Goal: Transaction & Acquisition: Purchase product/service

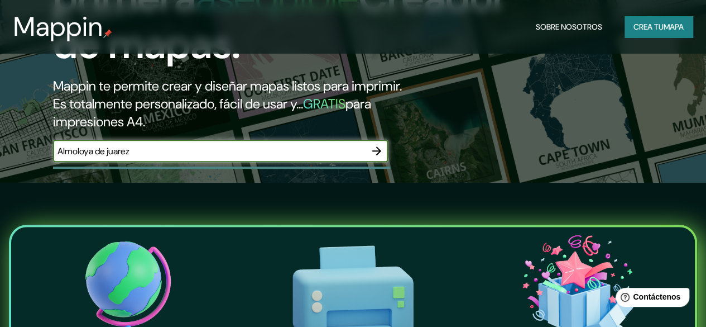
scroll to position [175, 0]
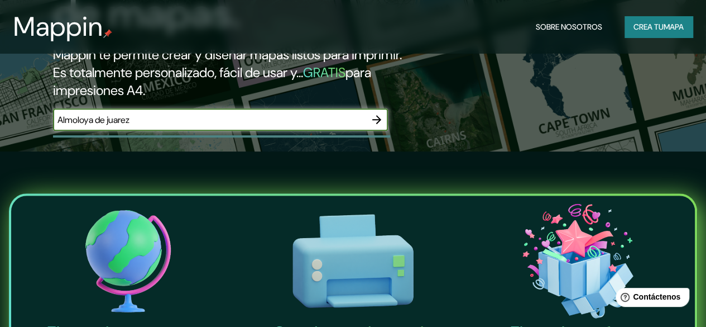
type input "Almoloya de juarez"
click at [376, 126] on icon "button" at bounding box center [376, 119] width 13 height 13
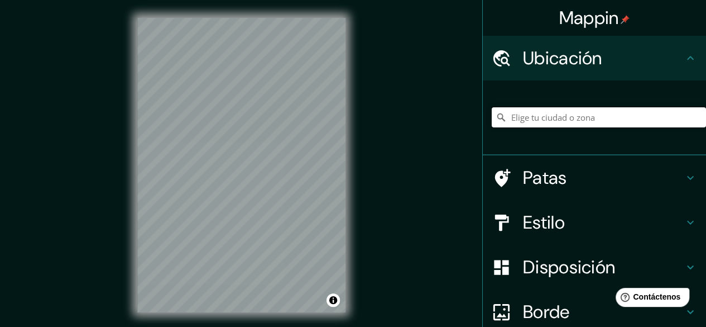
click at [532, 119] on input "Elige tu ciudad o zona" at bounding box center [599, 117] width 214 height 20
type input "Almoloya de Juárez, [GEOGRAPHIC_DATA], [GEOGRAPHIC_DATA]"
click at [546, 99] on div "[GEOGRAPHIC_DATA], [GEOGRAPHIC_DATA], [GEOGRAPHIC_DATA] Almoloya de Juárez [GEO…" at bounding box center [599, 117] width 214 height 56
click at [237, 18] on div at bounding box center [241, 18] width 208 height 0
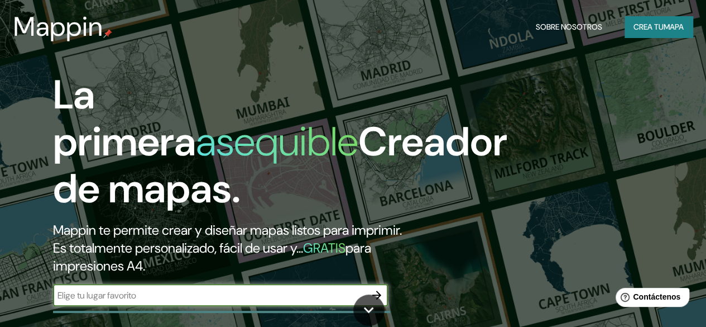
click at [92, 302] on input "text" at bounding box center [209, 295] width 313 height 13
type input "a"
type input "A"
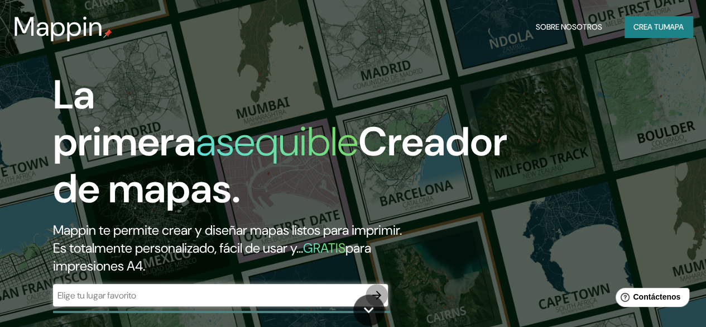
click at [384, 306] on button "button" at bounding box center [377, 295] width 22 height 22
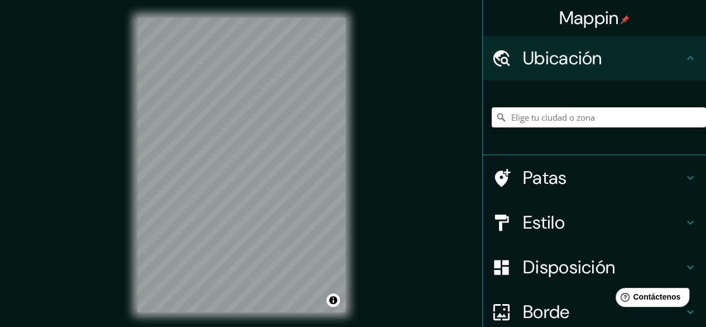
click at [539, 115] on input "Elige tu ciudad o zona" at bounding box center [599, 117] width 214 height 20
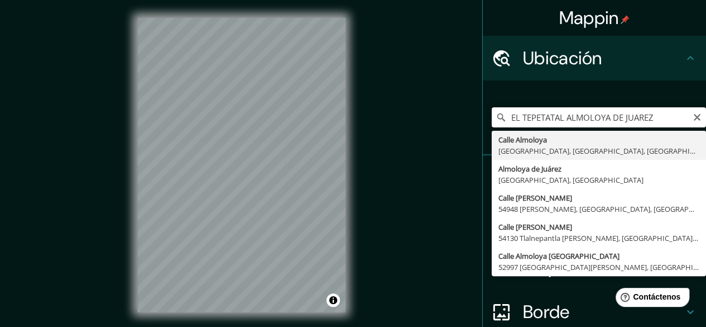
type input "[GEOGRAPHIC_DATA], [GEOGRAPHIC_DATA], [GEOGRAPHIC_DATA]"
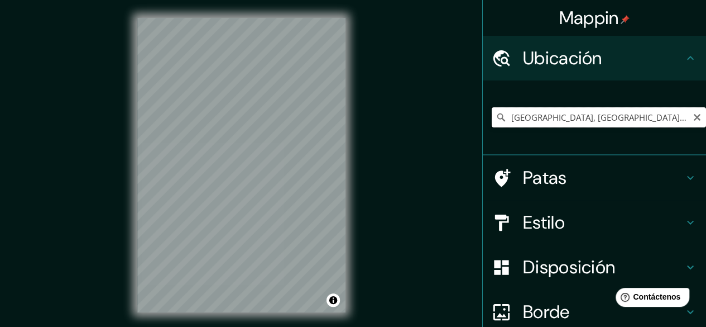
click at [593, 111] on input "[GEOGRAPHIC_DATA], [GEOGRAPHIC_DATA], [GEOGRAPHIC_DATA]" at bounding box center [599, 117] width 214 height 20
type input "Almoloya de Juárez, [GEOGRAPHIC_DATA], [GEOGRAPHIC_DATA]"
click at [378, 257] on div "Mappin Ubicación [GEOGRAPHIC_DATA], [GEOGRAPHIC_DATA], [GEOGRAPHIC_DATA] [GEOGR…" at bounding box center [353, 174] width 706 height 348
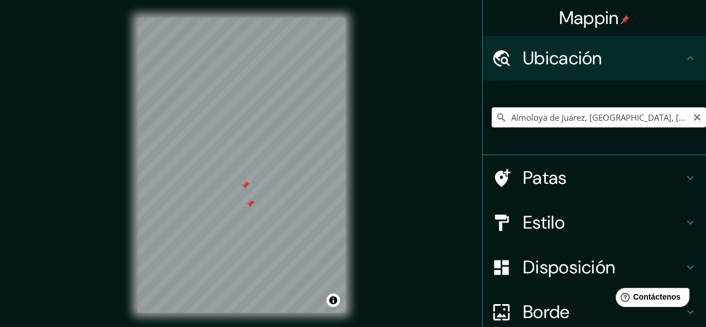
click at [528, 118] on input "Almoloya de Juárez, [GEOGRAPHIC_DATA], [GEOGRAPHIC_DATA]" at bounding box center [599, 117] width 214 height 20
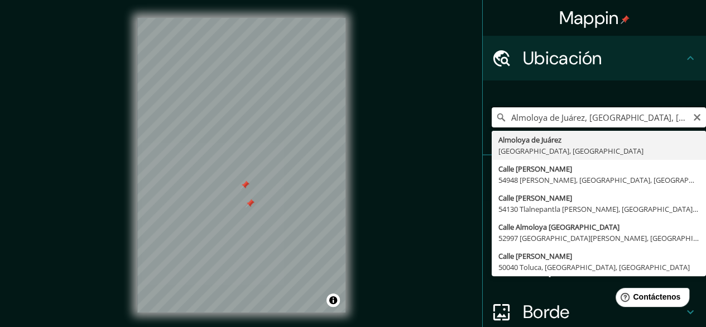
click at [528, 118] on input "Almoloya de Juárez, [GEOGRAPHIC_DATA], [GEOGRAPHIC_DATA]" at bounding box center [599, 117] width 214 height 20
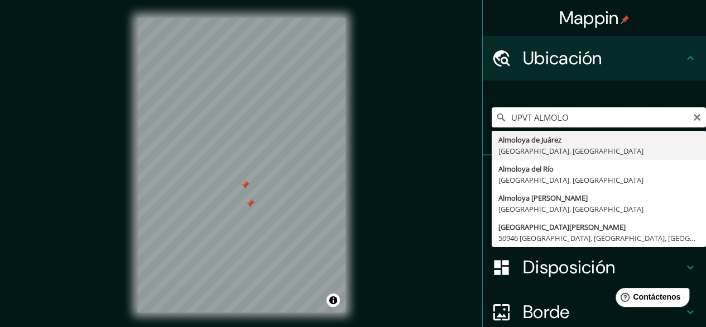
type input "Almoloya de Juárez, [GEOGRAPHIC_DATA], [GEOGRAPHIC_DATA]"
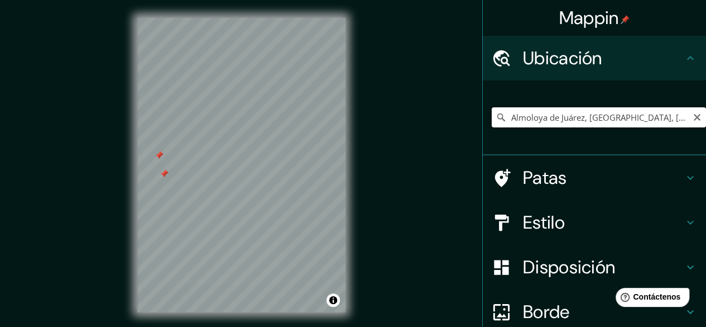
click at [504, 118] on input "Almoloya de Juárez, [GEOGRAPHIC_DATA], [GEOGRAPHIC_DATA]" at bounding box center [599, 117] width 214 height 20
type input "[GEOGRAPHIC_DATA], [GEOGRAPHIC_DATA], [GEOGRAPHIC_DATA]"
click at [364, 278] on div "Mappin Ubicación [GEOGRAPHIC_DATA], [GEOGRAPHIC_DATA], [GEOGRAPHIC_DATA] [GEOGR…" at bounding box center [353, 174] width 706 height 348
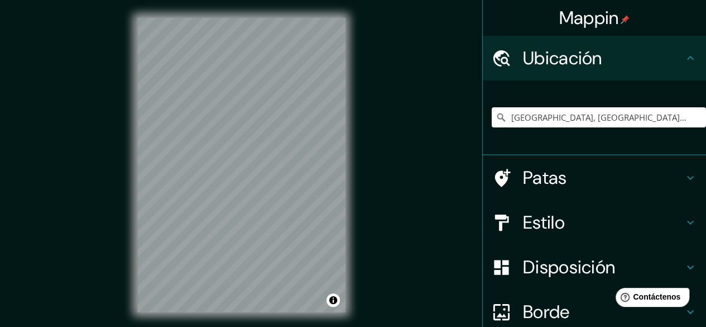
click at [348, 196] on div "© Mapbox © OpenStreetMap Improve this map" at bounding box center [242, 165] width 244 height 330
click at [395, 210] on div "Mappin Ubicación [GEOGRAPHIC_DATA], [GEOGRAPHIC_DATA], [GEOGRAPHIC_DATA] [GEOGR…" at bounding box center [353, 174] width 706 height 348
click at [235, 326] on html "Mappin Ubicación [GEOGRAPHIC_DATA], [GEOGRAPHIC_DATA], [GEOGRAPHIC_DATA] [GEOGR…" at bounding box center [353, 163] width 706 height 327
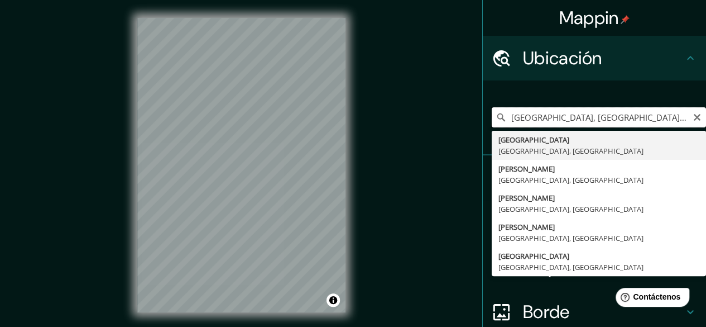
click at [575, 116] on input "[GEOGRAPHIC_DATA], [GEOGRAPHIC_DATA], [GEOGRAPHIC_DATA]" at bounding box center [599, 117] width 214 height 20
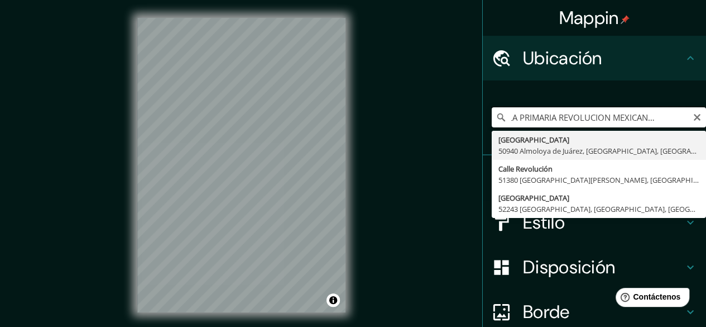
scroll to position [0, 35]
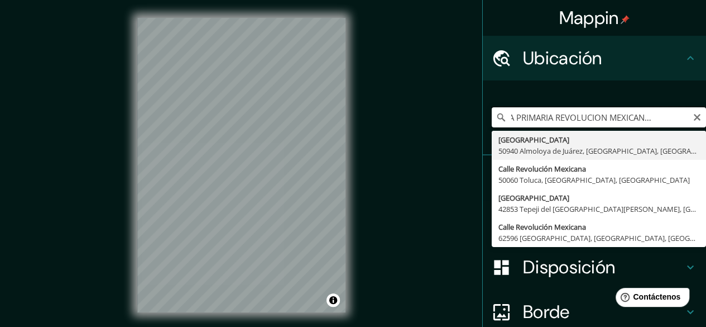
type input "[GEOGRAPHIC_DATA], [GEOGRAPHIC_DATA], [GEOGRAPHIC_DATA]"
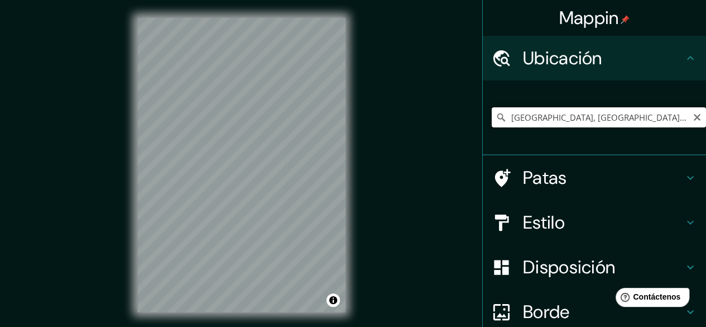
click at [592, 115] on input "[GEOGRAPHIC_DATA], [GEOGRAPHIC_DATA], [GEOGRAPHIC_DATA]" at bounding box center [599, 117] width 214 height 20
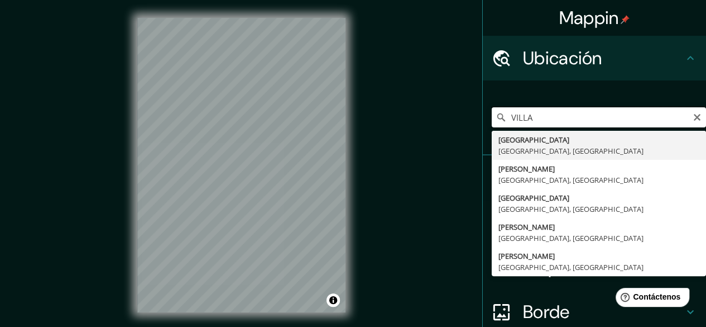
type input "[GEOGRAPHIC_DATA], [GEOGRAPHIC_DATA], [GEOGRAPHIC_DATA]"
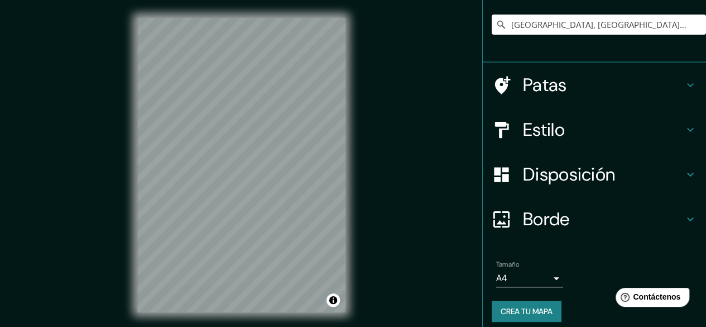
scroll to position [94, 0]
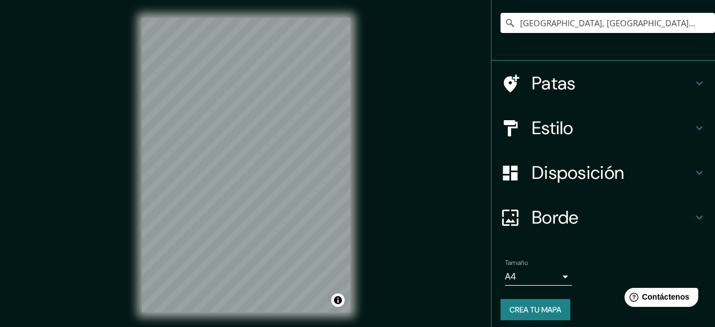
click at [551, 277] on body "Mappin Ubicación [GEOGRAPHIC_DATA], [GEOGRAPHIC_DATA], [GEOGRAPHIC_DATA] [GEOGR…" at bounding box center [357, 163] width 715 height 327
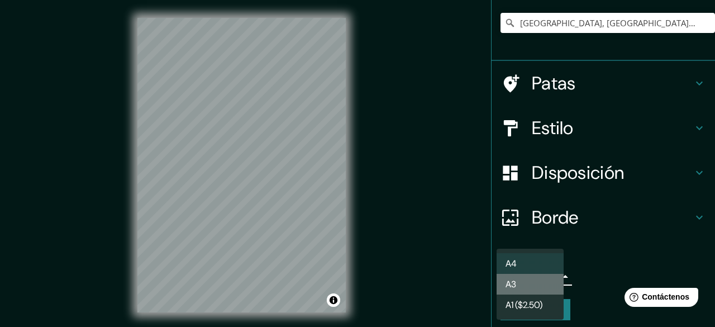
click at [523, 279] on li "A3" at bounding box center [529, 284] width 67 height 21
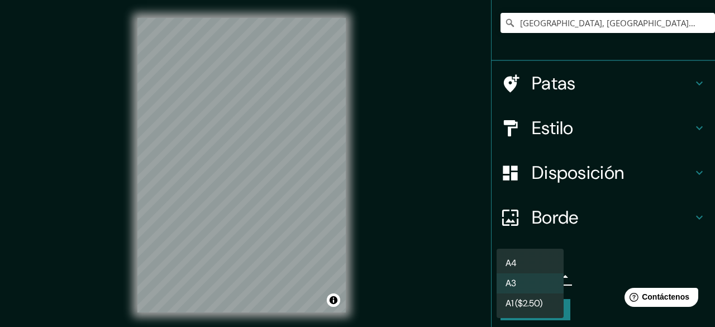
click at [523, 279] on body "Mappin Ubicación [GEOGRAPHIC_DATA], [GEOGRAPHIC_DATA], [GEOGRAPHIC_DATA] [GEOGR…" at bounding box center [357, 163] width 715 height 327
click at [529, 259] on li "A4" at bounding box center [529, 263] width 67 height 21
type input "single"
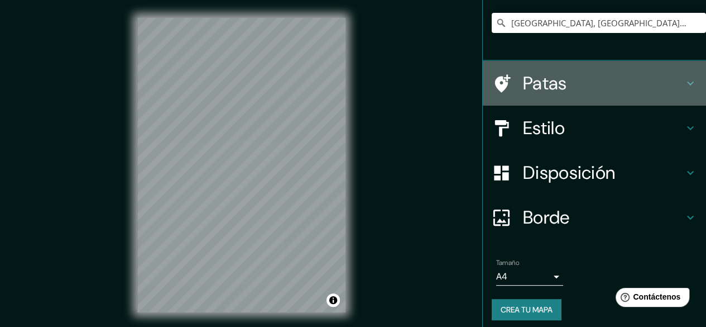
click at [575, 89] on h4 "Patas" at bounding box center [603, 83] width 161 height 22
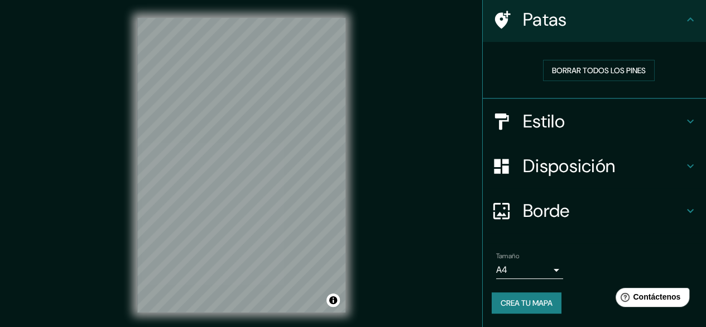
scroll to position [82, 0]
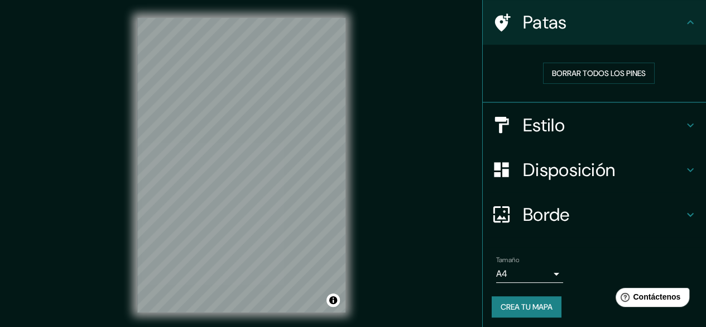
click at [340, 213] on div "Mappin Ubicación [GEOGRAPHIC_DATA], [GEOGRAPHIC_DATA], [GEOGRAPHIC_DATA] [GEOGR…" at bounding box center [353, 174] width 706 height 348
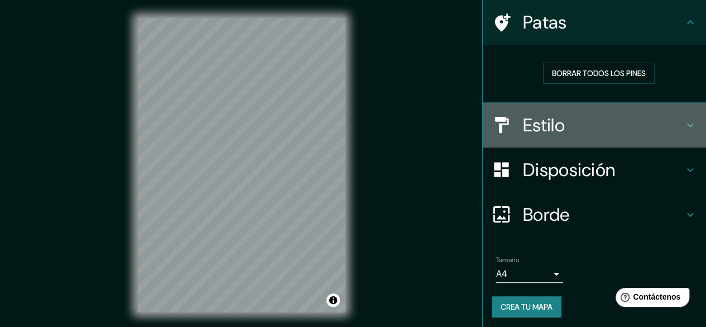
click at [553, 130] on font "Estilo" at bounding box center [544, 124] width 42 height 23
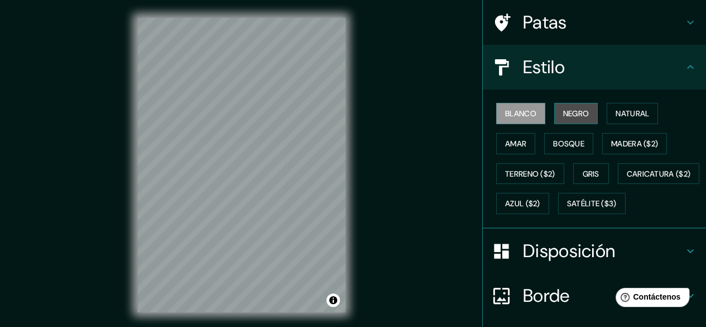
click at [569, 112] on font "Negro" at bounding box center [576, 113] width 26 height 10
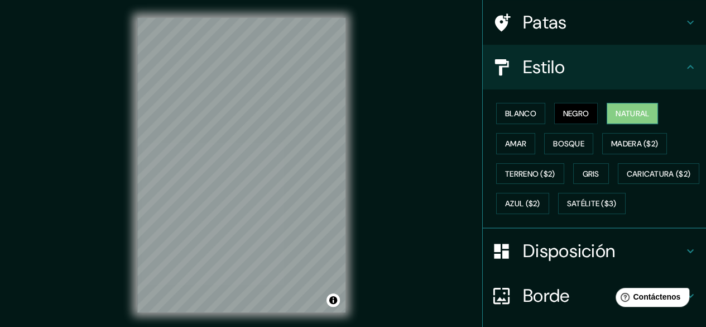
drag, startPoint x: 569, startPoint y: 112, endPoint x: 620, endPoint y: 114, distance: 51.4
click at [620, 114] on div "Blanco Negro Natural Amar Bosque Madera ($2) Terreno ($2) Gris Caricatura ($2) …" at bounding box center [599, 158] width 214 height 120
click at [620, 114] on font "Natural" at bounding box center [633, 113] width 34 height 10
click at [505, 139] on font "Amar" at bounding box center [515, 143] width 21 height 10
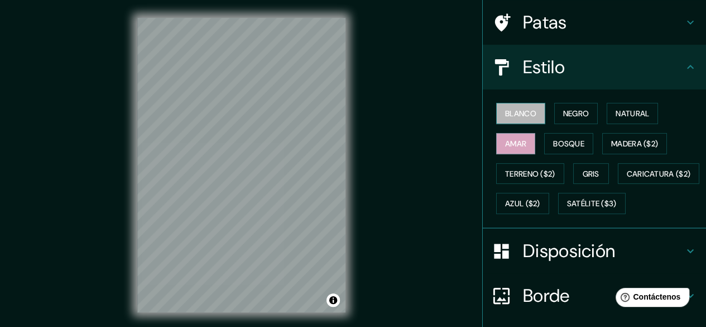
click at [514, 120] on font "Blanco" at bounding box center [520, 113] width 31 height 15
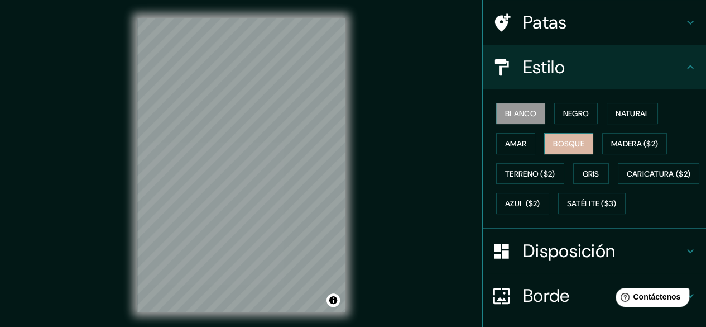
click at [555, 140] on font "Bosque" at bounding box center [568, 143] width 31 height 10
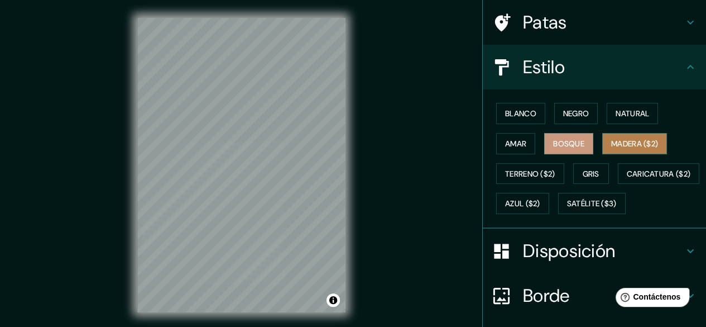
click at [620, 143] on font "Madera ($2)" at bounding box center [635, 143] width 47 height 10
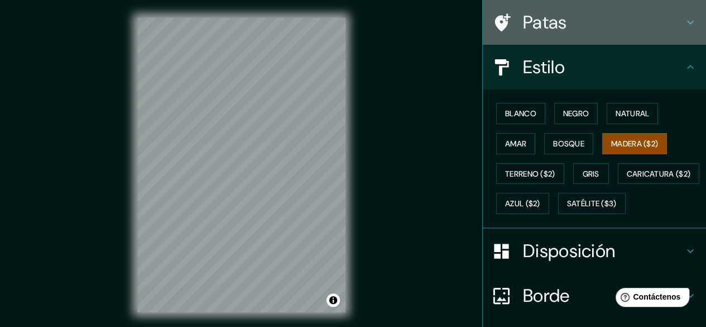
click at [544, 29] on font "Patas" at bounding box center [545, 22] width 44 height 23
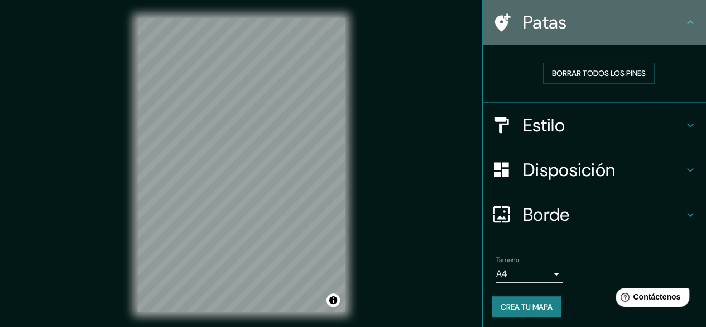
click at [495, 20] on icon at bounding box center [503, 22] width 16 height 18
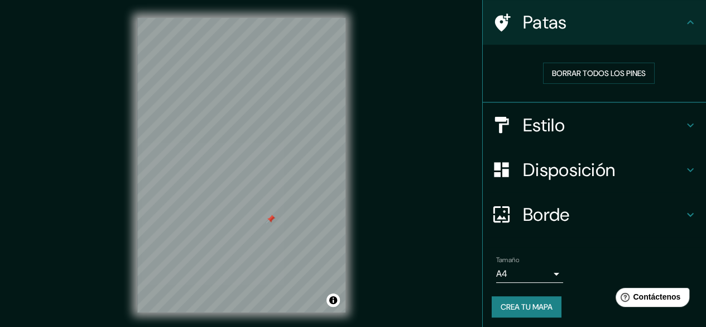
click at [405, 264] on div "Mappin Ubicación [GEOGRAPHIC_DATA], [GEOGRAPHIC_DATA], [GEOGRAPHIC_DATA] [GEOGR…" at bounding box center [353, 174] width 706 height 348
click at [116, 189] on div "Mappin Ubicación [GEOGRAPHIC_DATA], [GEOGRAPHIC_DATA], [GEOGRAPHIC_DATA] [GEOGR…" at bounding box center [353, 174] width 706 height 348
click at [378, 202] on div "Mappin Ubicación [GEOGRAPHIC_DATA], [GEOGRAPHIC_DATA], [GEOGRAPHIC_DATA] [GEOGR…" at bounding box center [353, 174] width 706 height 348
click at [391, 257] on div "Mappin Ubicación [GEOGRAPHIC_DATA], [GEOGRAPHIC_DATA], [GEOGRAPHIC_DATA] [GEOGR…" at bounding box center [353, 174] width 706 height 348
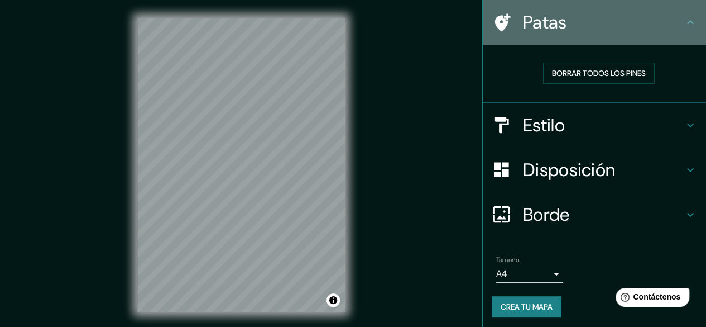
click at [684, 20] on icon at bounding box center [690, 22] width 13 height 13
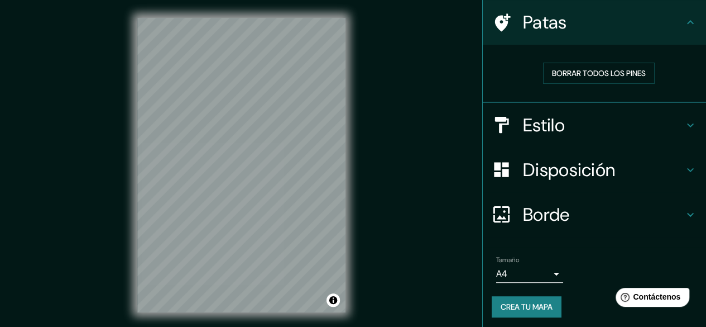
click at [392, 112] on div "Mappin Ubicación [GEOGRAPHIC_DATA], [GEOGRAPHIC_DATA], [GEOGRAPHIC_DATA] [GEOGR…" at bounding box center [353, 174] width 706 height 348
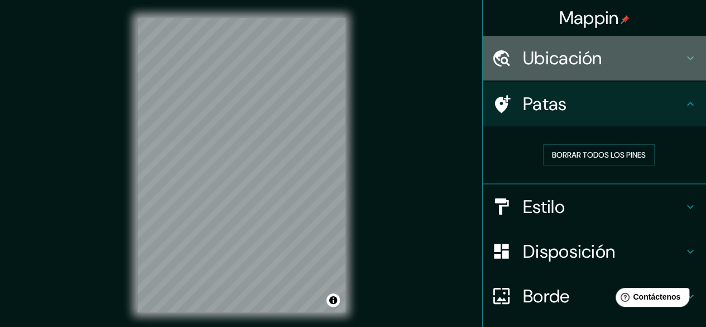
click at [629, 62] on h4 "Ubicación" at bounding box center [603, 58] width 161 height 22
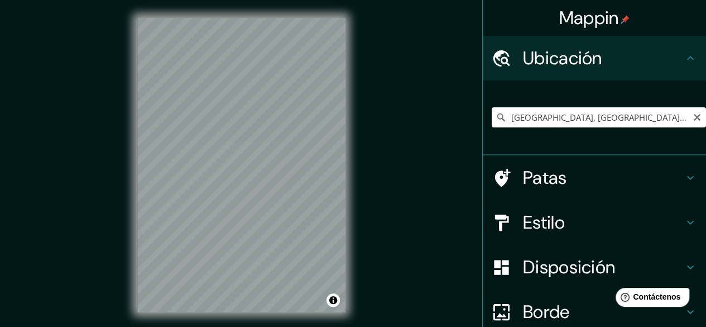
click at [558, 111] on input "[GEOGRAPHIC_DATA], [GEOGRAPHIC_DATA], [GEOGRAPHIC_DATA]" at bounding box center [599, 117] width 214 height 20
click at [577, 121] on input "[GEOGRAPHIC_DATA], [GEOGRAPHIC_DATA], [GEOGRAPHIC_DATA]" at bounding box center [599, 117] width 214 height 20
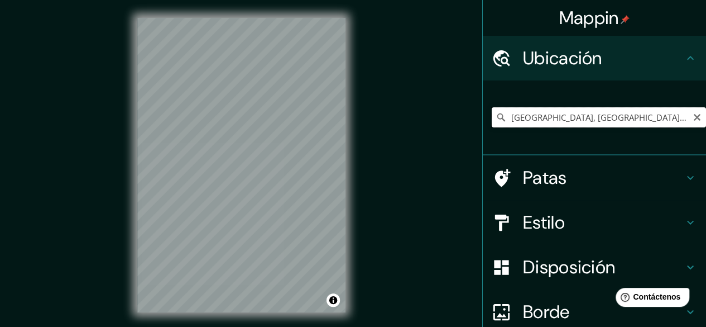
click at [577, 121] on input "[GEOGRAPHIC_DATA], [GEOGRAPHIC_DATA], [GEOGRAPHIC_DATA]" at bounding box center [599, 117] width 214 height 20
click at [693, 116] on icon "Claro" at bounding box center [697, 117] width 9 height 9
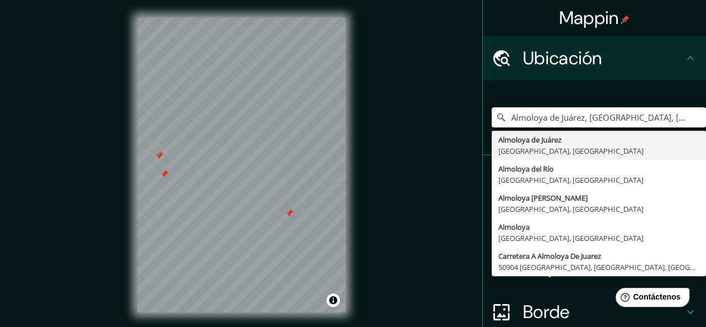
type input "Almoloya de Juárez, [GEOGRAPHIC_DATA], [GEOGRAPHIC_DATA]"
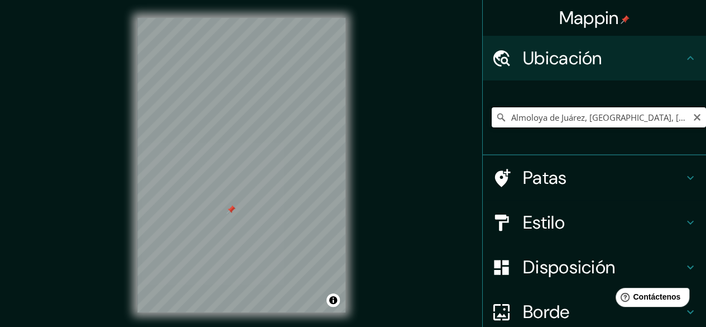
click at [611, 125] on input "Almoloya de Juárez, [GEOGRAPHIC_DATA], [GEOGRAPHIC_DATA]" at bounding box center [599, 117] width 214 height 20
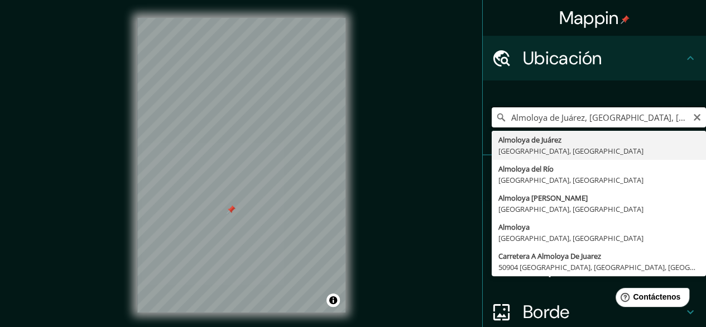
click at [611, 125] on input "Almoloya de Juárez, [GEOGRAPHIC_DATA], [GEOGRAPHIC_DATA]" at bounding box center [599, 117] width 214 height 20
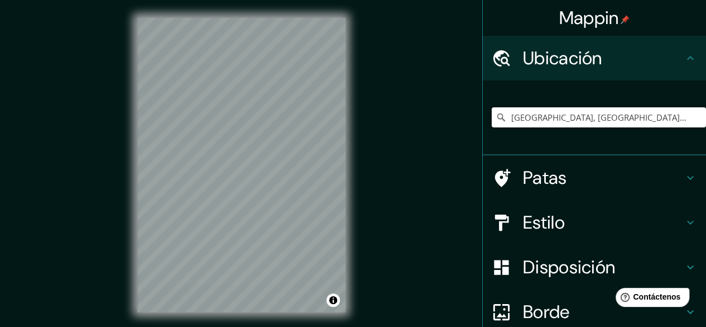
type input "[GEOGRAPHIC_DATA], [GEOGRAPHIC_DATA], [GEOGRAPHIC_DATA]"
click at [414, 144] on div "Mappin Ubicación [GEOGRAPHIC_DATA], [GEOGRAPHIC_DATA], [GEOGRAPHIC_DATA] [GEOGR…" at bounding box center [353, 174] width 706 height 348
click at [436, 155] on div "Mappin Ubicación [GEOGRAPHIC_DATA], [GEOGRAPHIC_DATA], [GEOGRAPHIC_DATA] [GEOGR…" at bounding box center [353, 174] width 706 height 348
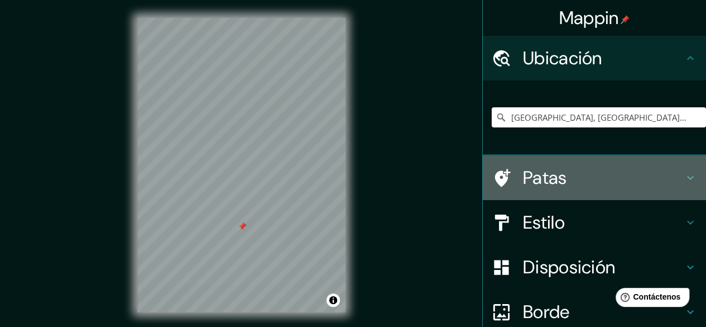
click at [603, 178] on h4 "Patas" at bounding box center [603, 177] width 161 height 22
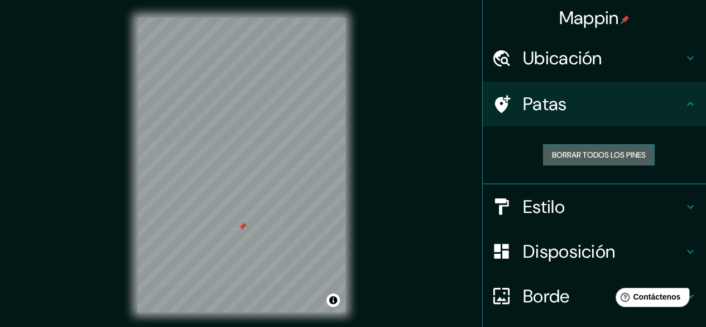
click at [556, 153] on font "Borrar todos los pines" at bounding box center [599, 155] width 94 height 10
click at [572, 153] on font "Borrar todos los pines" at bounding box center [599, 155] width 94 height 10
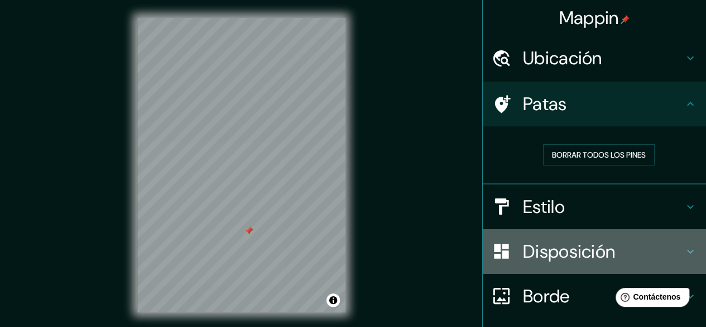
click at [590, 255] on font "Disposición" at bounding box center [569, 251] width 92 height 23
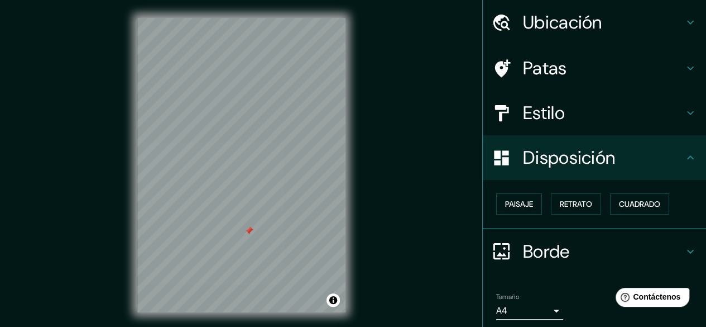
scroll to position [75, 0]
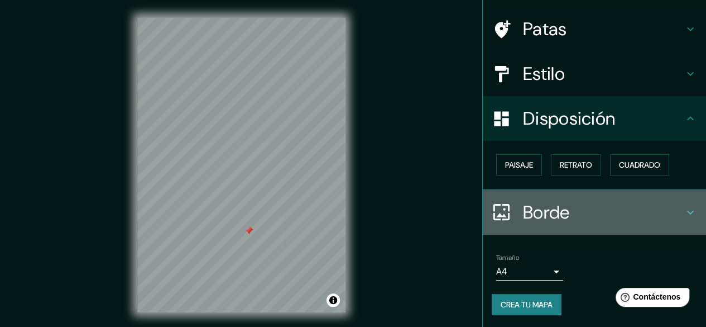
click at [684, 213] on icon at bounding box center [690, 212] width 13 height 13
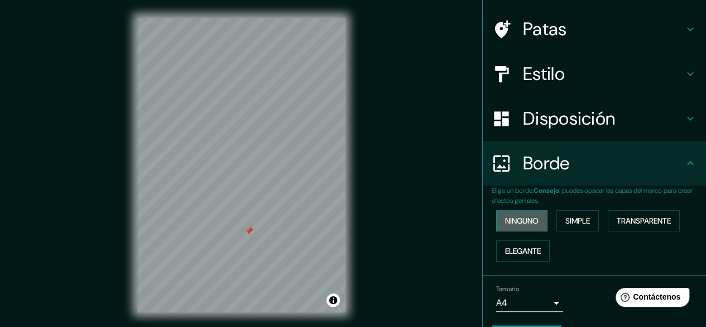
click at [530, 218] on font "Ninguno" at bounding box center [522, 221] width 34 height 10
click at [566, 217] on font "Simple" at bounding box center [578, 221] width 25 height 10
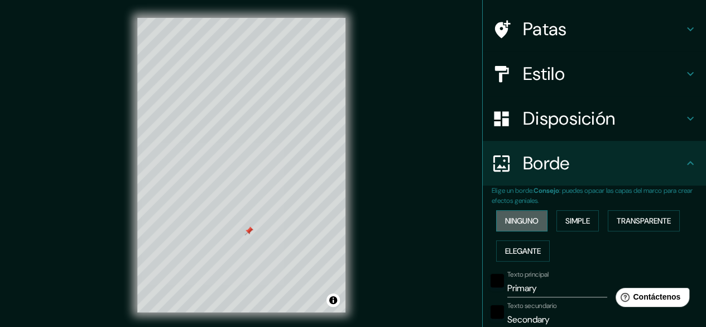
click at [528, 218] on font "Ninguno" at bounding box center [522, 221] width 34 height 10
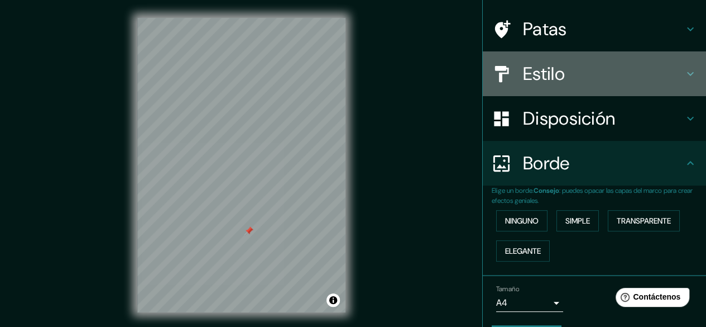
click at [548, 62] on font "Estilo" at bounding box center [544, 73] width 42 height 23
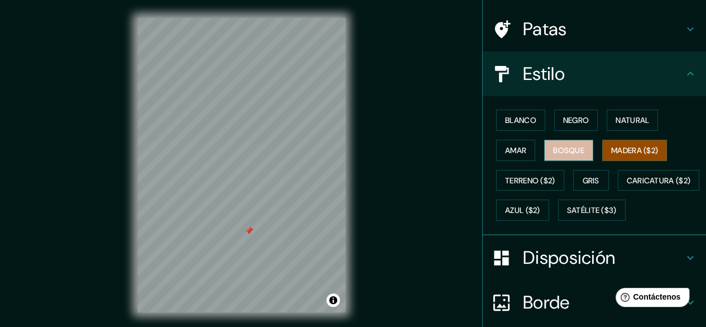
click at [562, 149] on font "Bosque" at bounding box center [568, 150] width 31 height 10
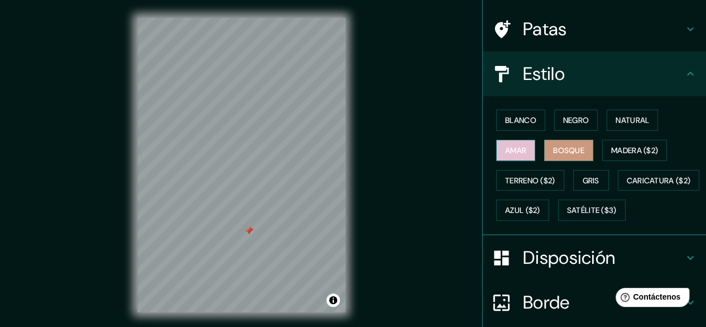
click at [515, 145] on font "Amar" at bounding box center [515, 150] width 21 height 10
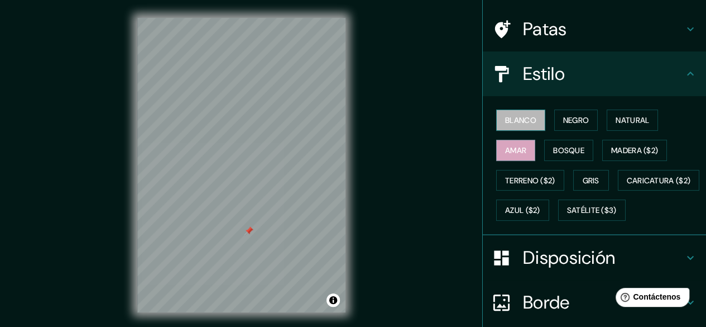
click at [514, 115] on font "Blanco" at bounding box center [520, 120] width 31 height 10
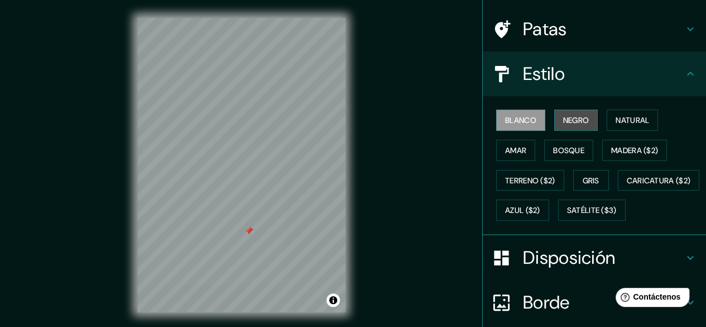
click at [563, 113] on font "Negro" at bounding box center [576, 120] width 26 height 15
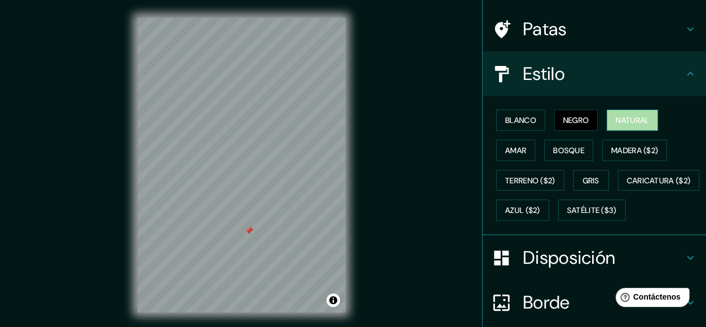
click at [608, 117] on button "Natural" at bounding box center [632, 119] width 51 height 21
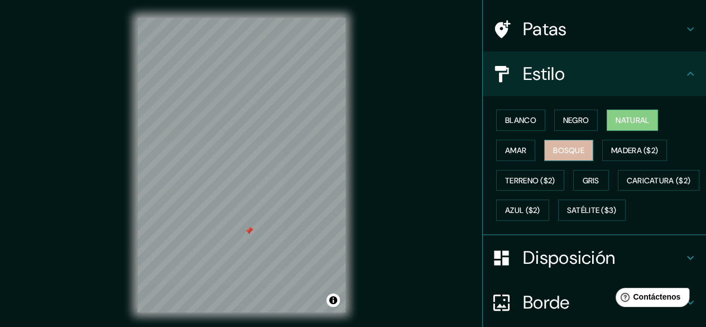
click at [567, 148] on font "Bosque" at bounding box center [568, 150] width 31 height 10
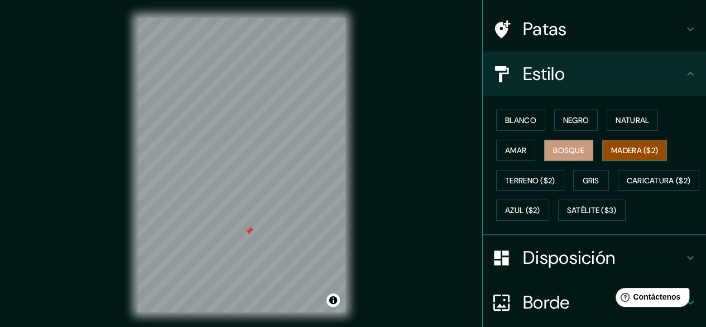
click at [613, 143] on font "Madera ($2)" at bounding box center [635, 150] width 47 height 15
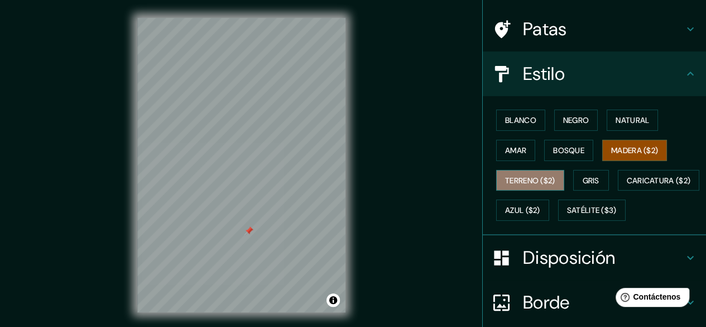
click at [536, 181] on font "Terreno ($2)" at bounding box center [530, 180] width 50 height 10
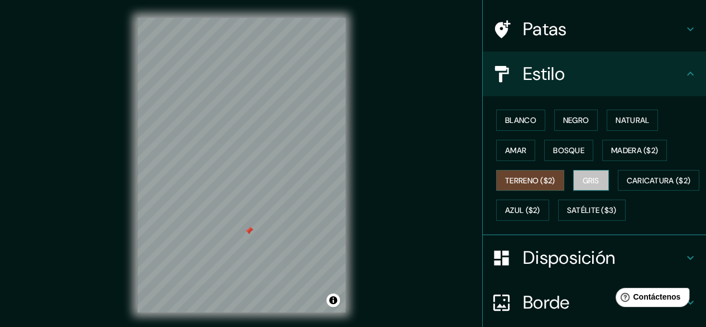
click at [583, 180] on font "Gris" at bounding box center [591, 180] width 17 height 10
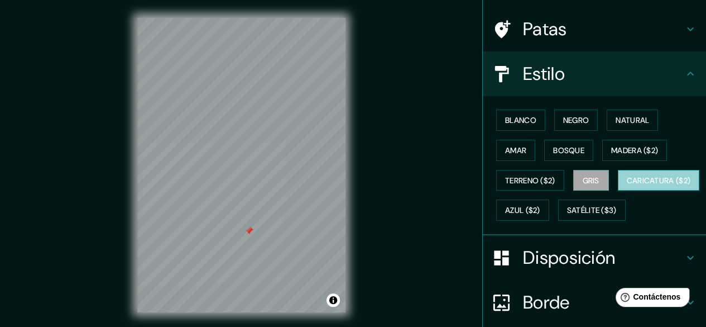
click at [627, 185] on font "Caricatura ($2)" at bounding box center [659, 180] width 64 height 10
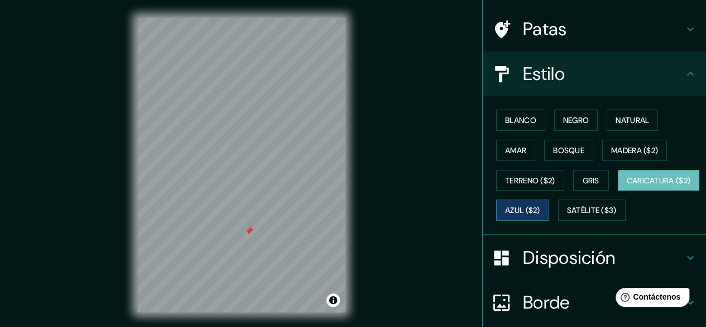
click at [541, 208] on font "Azul ($2)" at bounding box center [522, 211] width 35 height 10
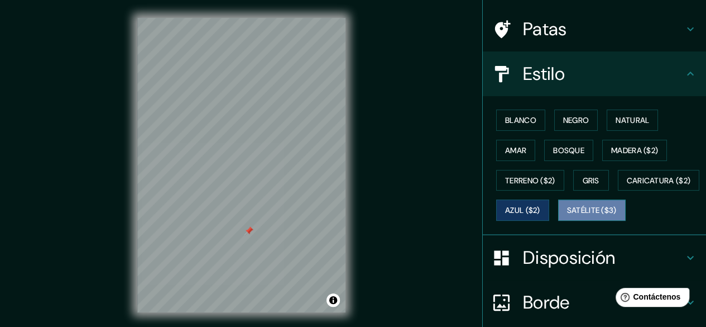
click at [567, 216] on font "Satélite ($3)" at bounding box center [592, 211] width 50 height 10
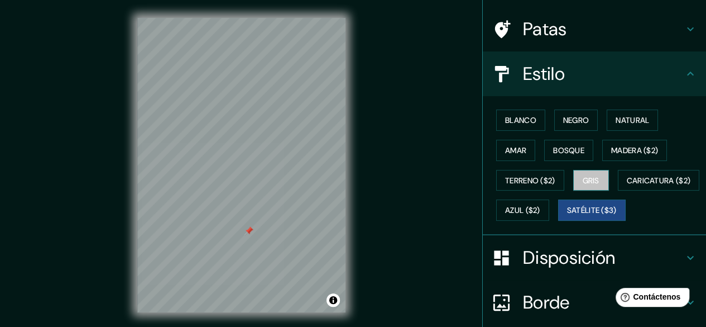
click at [587, 180] on font "Gris" at bounding box center [591, 180] width 17 height 10
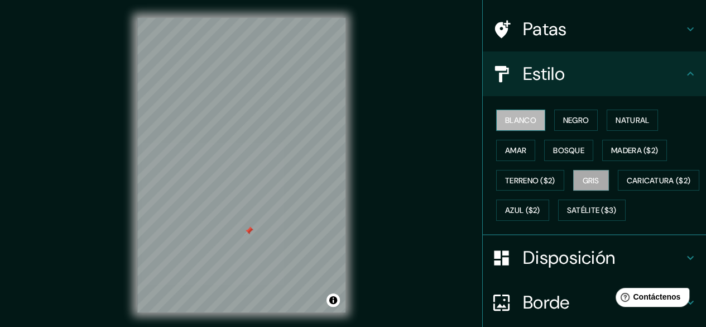
click at [524, 121] on font "Blanco" at bounding box center [520, 120] width 31 height 10
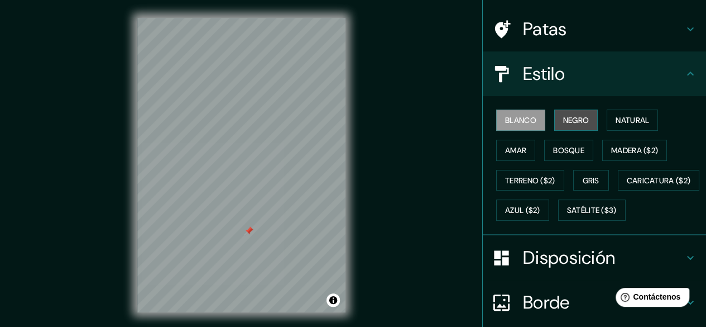
click at [564, 120] on font "Negro" at bounding box center [576, 120] width 26 height 10
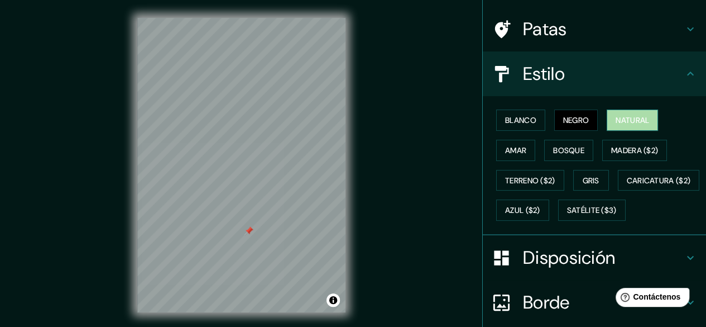
click at [609, 117] on button "Natural" at bounding box center [632, 119] width 51 height 21
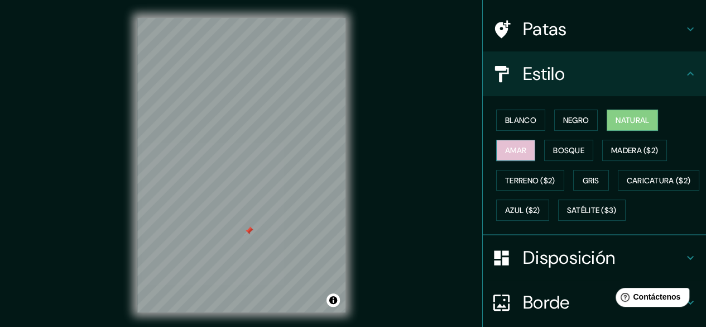
click at [496, 157] on button "Amar" at bounding box center [515, 150] width 39 height 21
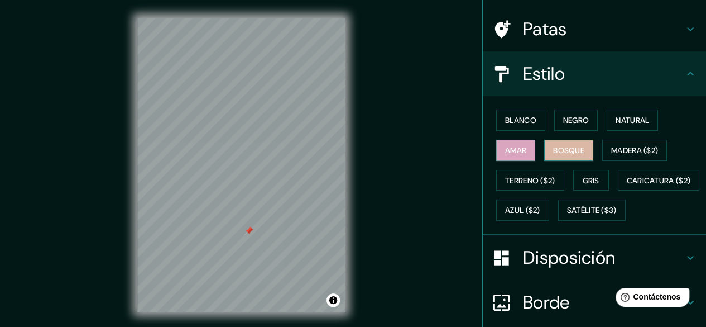
click at [558, 149] on font "Bosque" at bounding box center [568, 150] width 31 height 10
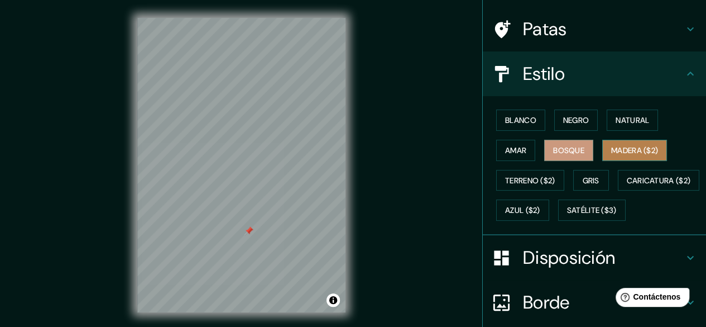
click at [615, 151] on font "Madera ($2)" at bounding box center [635, 150] width 47 height 10
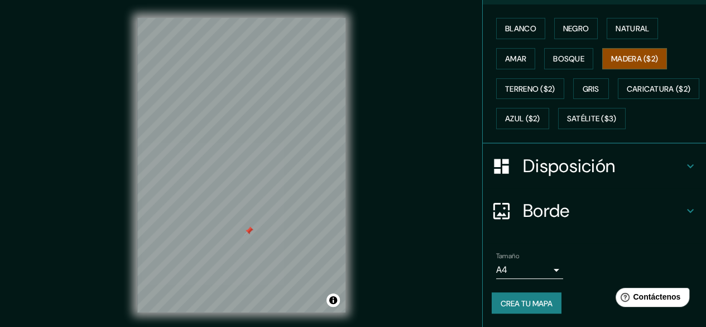
scroll to position [0, 0]
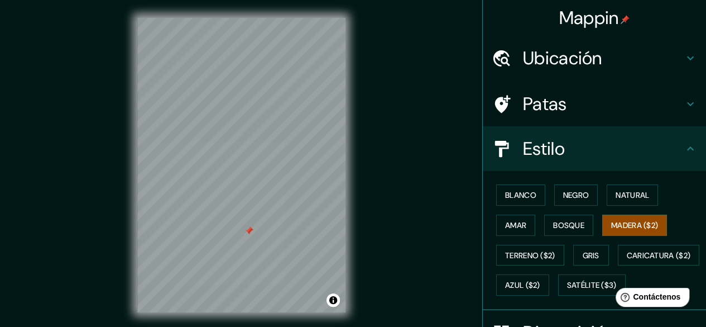
click at [384, 269] on div "Mappin Ubicación [GEOGRAPHIC_DATA], [GEOGRAPHIC_DATA], [GEOGRAPHIC_DATA] [GEOGR…" at bounding box center [353, 174] width 706 height 348
click at [405, 161] on div "Mappin Ubicación [GEOGRAPHIC_DATA], [GEOGRAPHIC_DATA], [GEOGRAPHIC_DATA] [GEOGR…" at bounding box center [353, 174] width 706 height 348
click at [410, 204] on div "Mappin Ubicación [GEOGRAPHIC_DATA], [GEOGRAPHIC_DATA], [GEOGRAPHIC_DATA] [GEOGR…" at bounding box center [353, 174] width 706 height 348
click at [129, 226] on div "© Mapbox © OpenStreetMap Improve this map" at bounding box center [242, 165] width 244 height 330
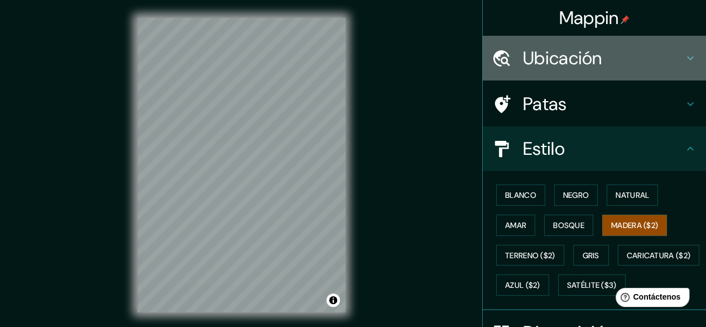
click at [653, 64] on h4 "Ubicación" at bounding box center [603, 58] width 161 height 22
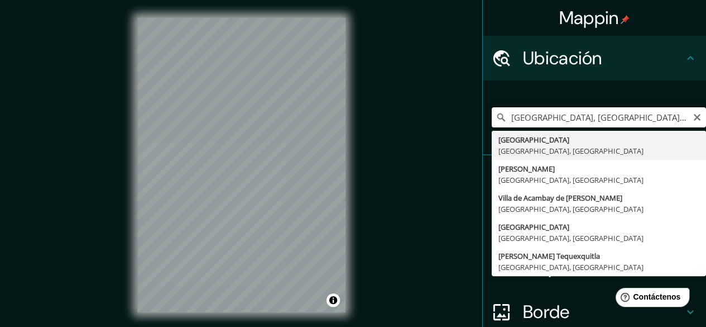
click at [626, 118] on input "[GEOGRAPHIC_DATA], [GEOGRAPHIC_DATA], [GEOGRAPHIC_DATA]" at bounding box center [599, 117] width 214 height 20
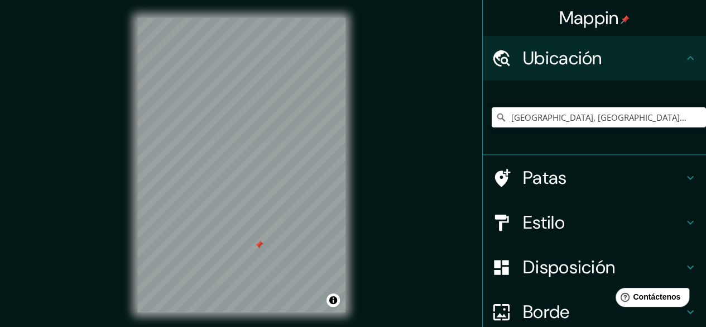
click at [381, 202] on div "Mappin Ubicación [GEOGRAPHIC_DATA], [GEOGRAPHIC_DATA], [GEOGRAPHIC_DATA] [GEOGR…" at bounding box center [353, 174] width 706 height 348
click at [382, 267] on div "Mappin Ubicación [GEOGRAPHIC_DATA], [GEOGRAPHIC_DATA], [GEOGRAPHIC_DATA] [GEOGR…" at bounding box center [353, 174] width 706 height 348
click at [389, 265] on div "Mappin Ubicación [GEOGRAPHIC_DATA], [GEOGRAPHIC_DATA], [GEOGRAPHIC_DATA] [GEOGR…" at bounding box center [353, 174] width 706 height 348
